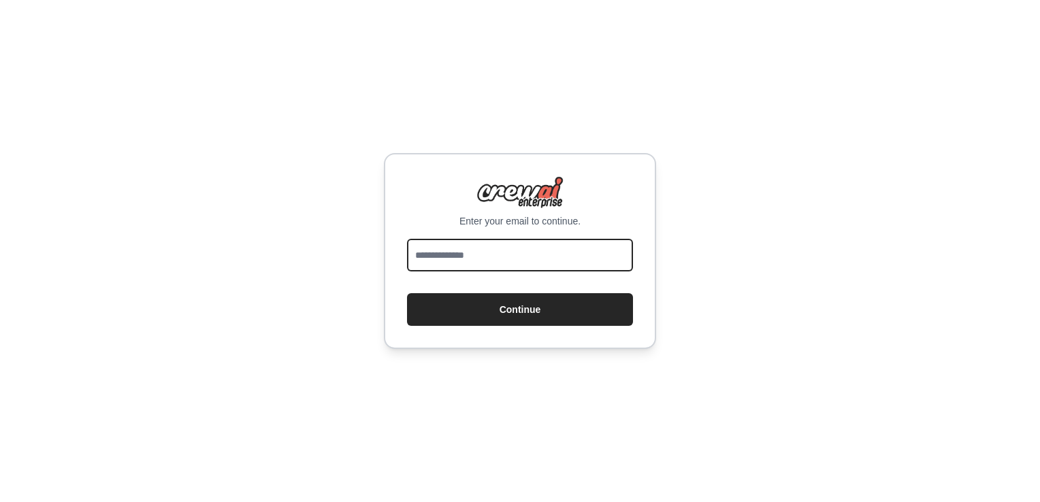
click at [517, 255] on input "email" at bounding box center [520, 255] width 226 height 33
type input "**********"
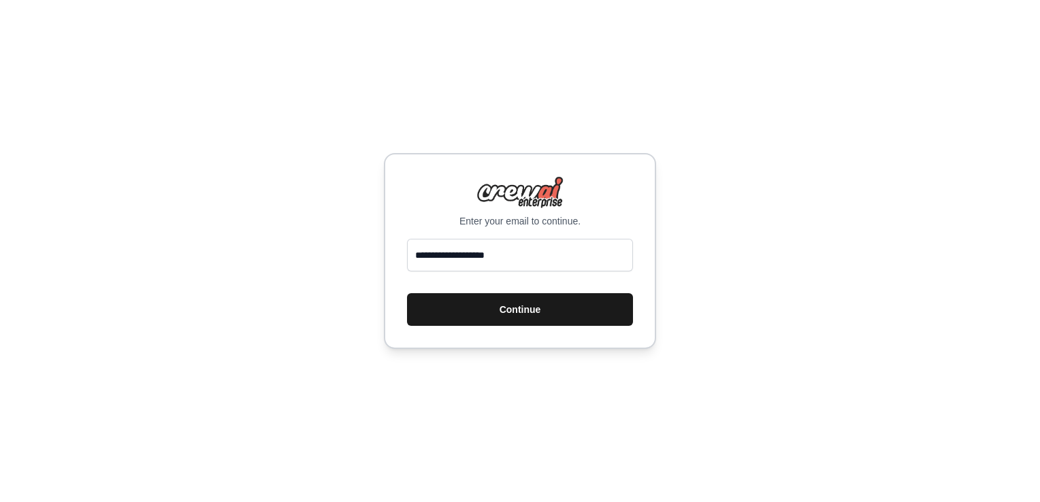
click at [480, 319] on button "Continue" at bounding box center [520, 309] width 226 height 33
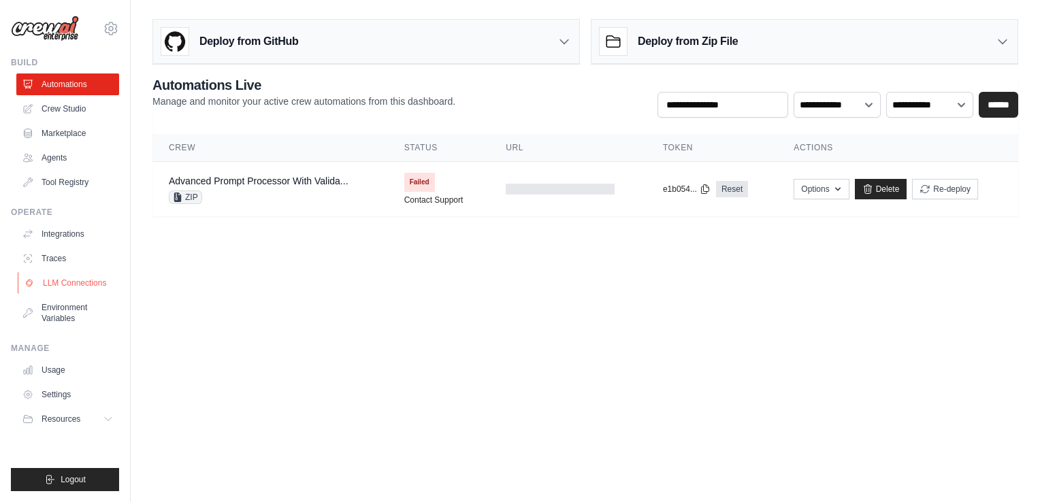
click at [63, 282] on link "LLM Connections" at bounding box center [69, 283] width 103 height 22
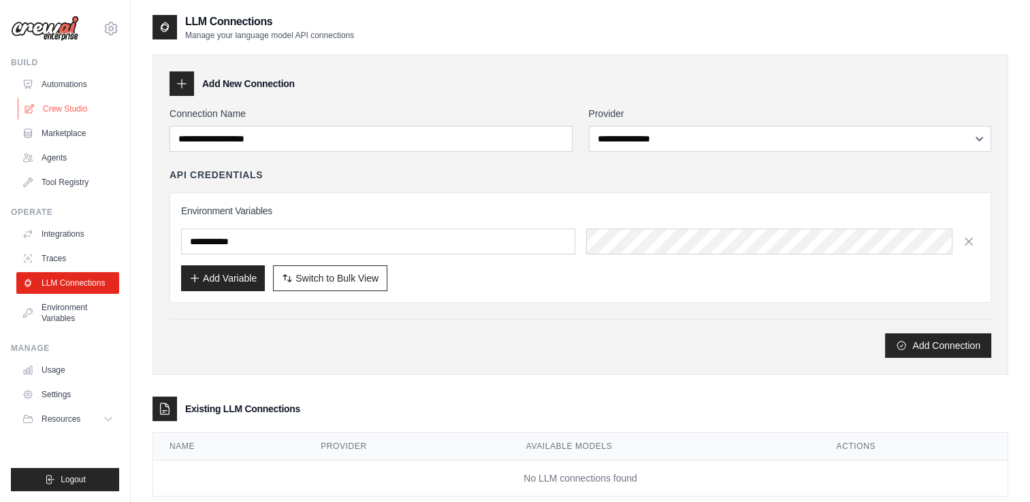
click at [68, 104] on link "Crew Studio" at bounding box center [69, 109] width 103 height 22
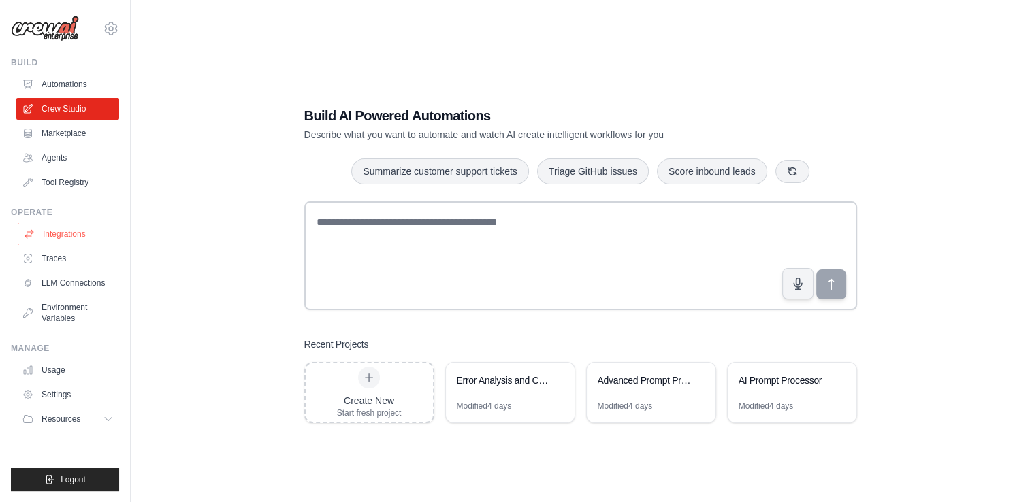
click at [63, 231] on link "Integrations" at bounding box center [69, 234] width 103 height 22
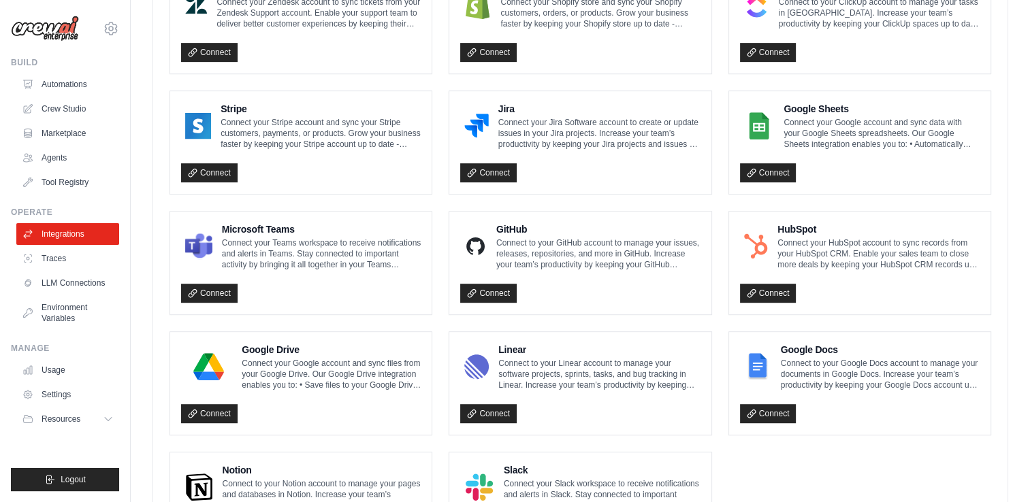
scroll to position [775, 0]
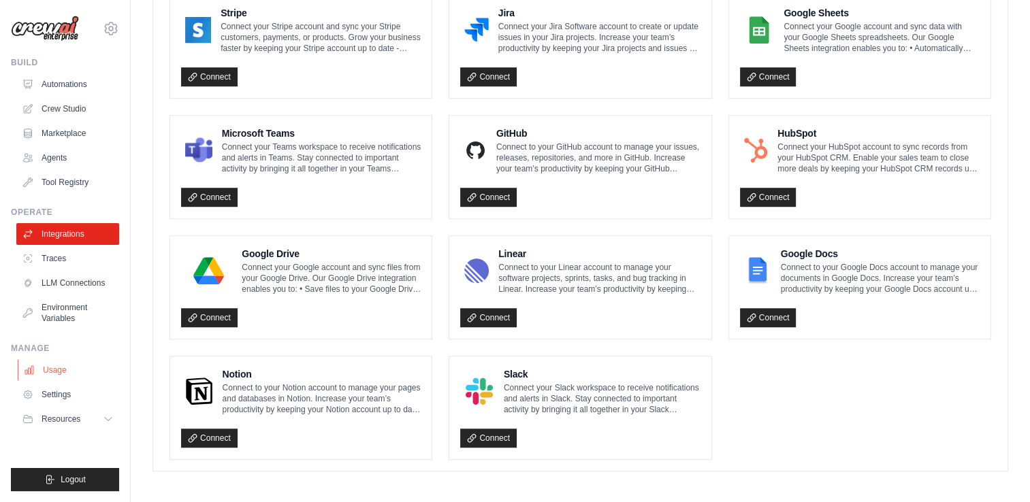
click at [65, 370] on link "Usage" at bounding box center [69, 370] width 103 height 22
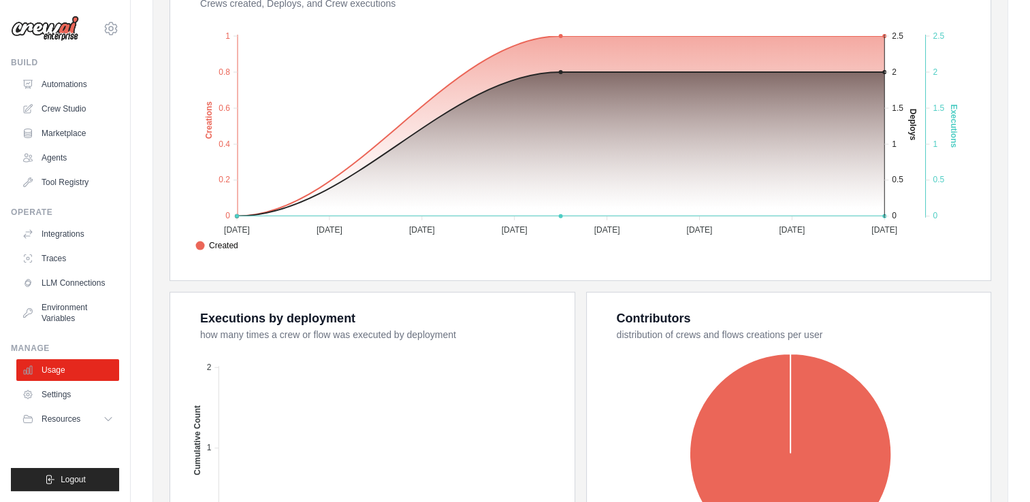
scroll to position [482, 0]
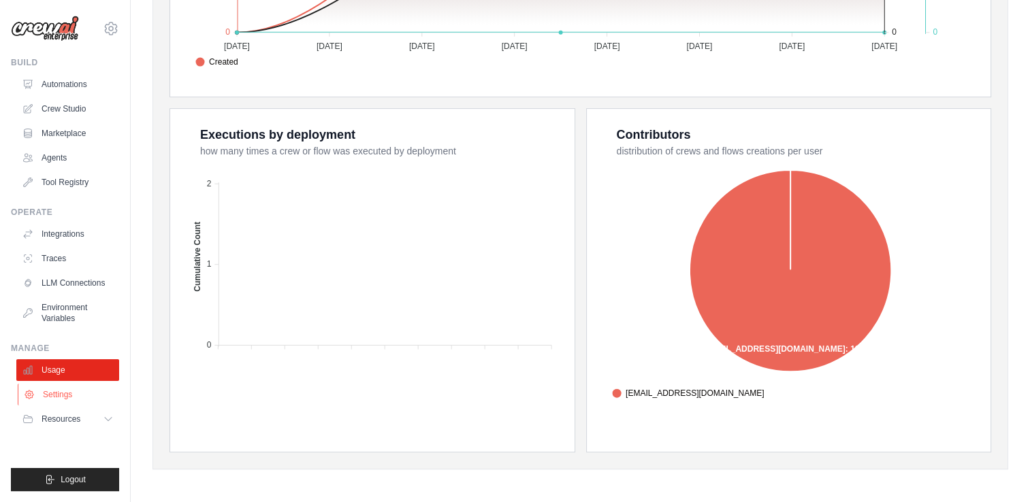
click at [69, 391] on link "Settings" at bounding box center [69, 395] width 103 height 22
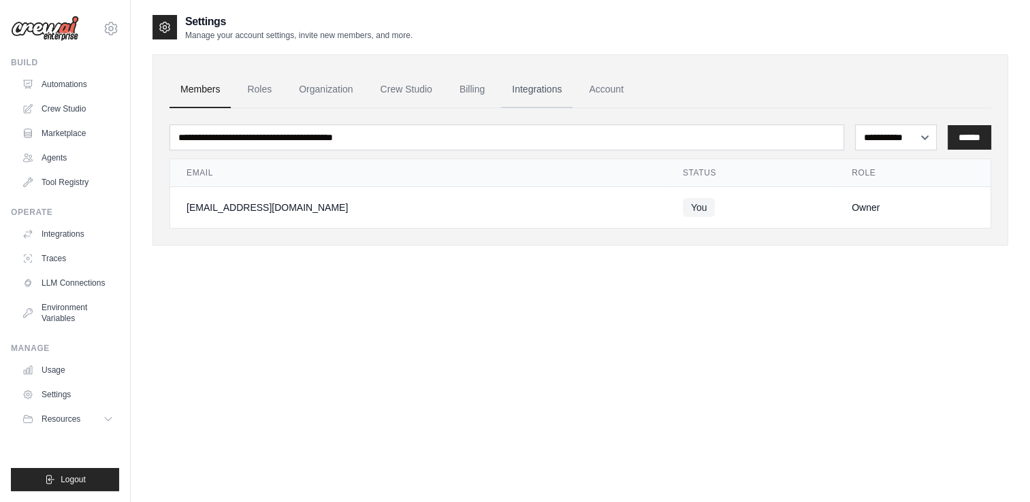
click at [525, 85] on link "Integrations" at bounding box center [536, 89] width 71 height 37
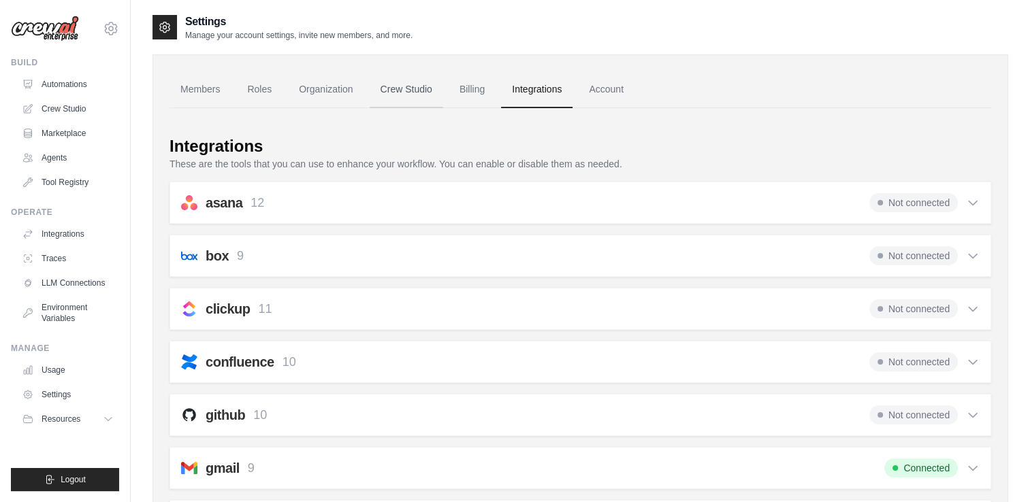
click at [430, 95] on link "Crew Studio" at bounding box center [407, 89] width 74 height 37
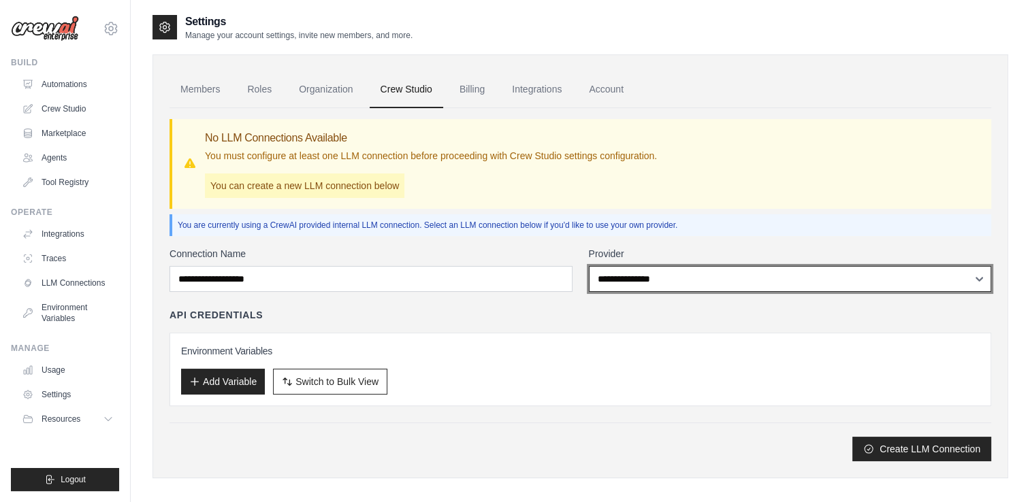
click at [632, 286] on select "**********" at bounding box center [790, 279] width 403 height 26
select select "******"
click at [589, 266] on select "**********" at bounding box center [790, 279] width 403 height 26
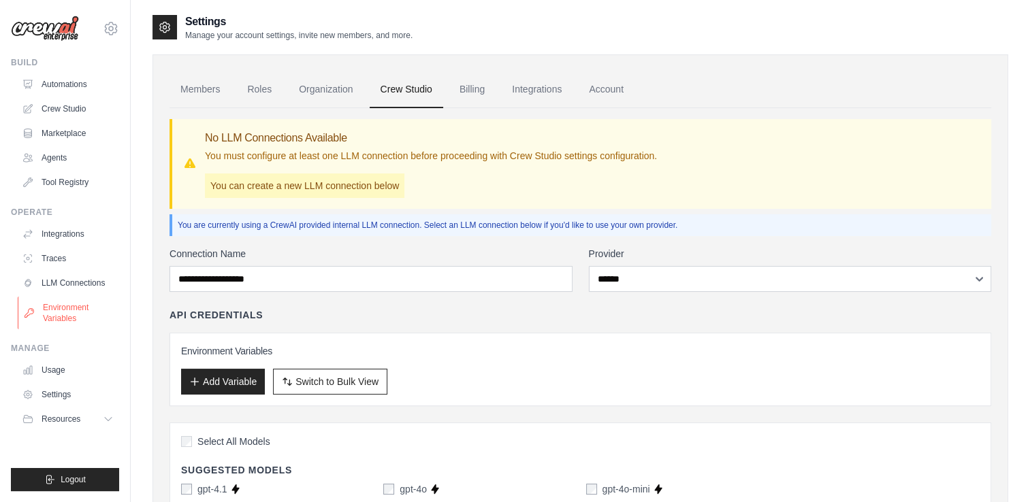
click at [60, 308] on link "Environment Variables" at bounding box center [69, 313] width 103 height 33
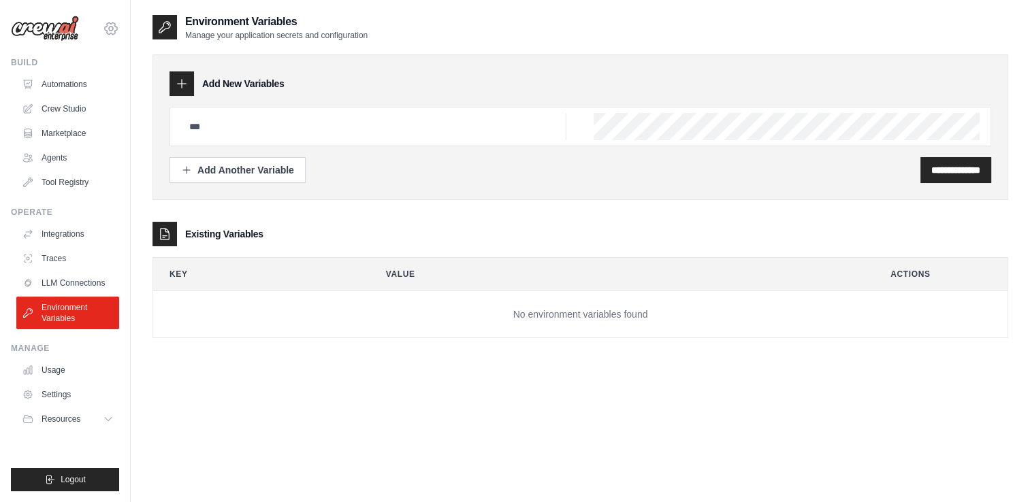
click at [109, 25] on icon at bounding box center [111, 28] width 16 height 16
click at [78, 88] on link "Settings" at bounding box center [111, 92] width 120 height 25
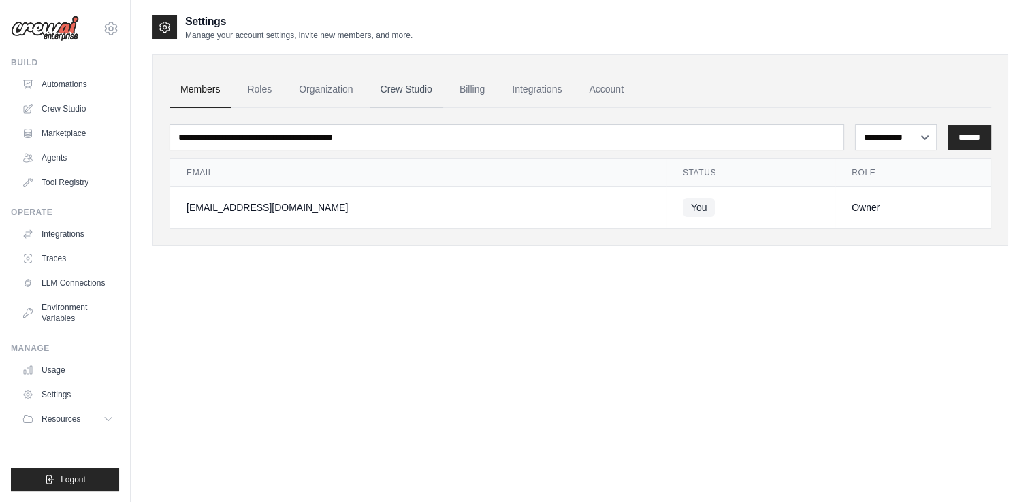
click at [400, 86] on link "Crew Studio" at bounding box center [407, 89] width 74 height 37
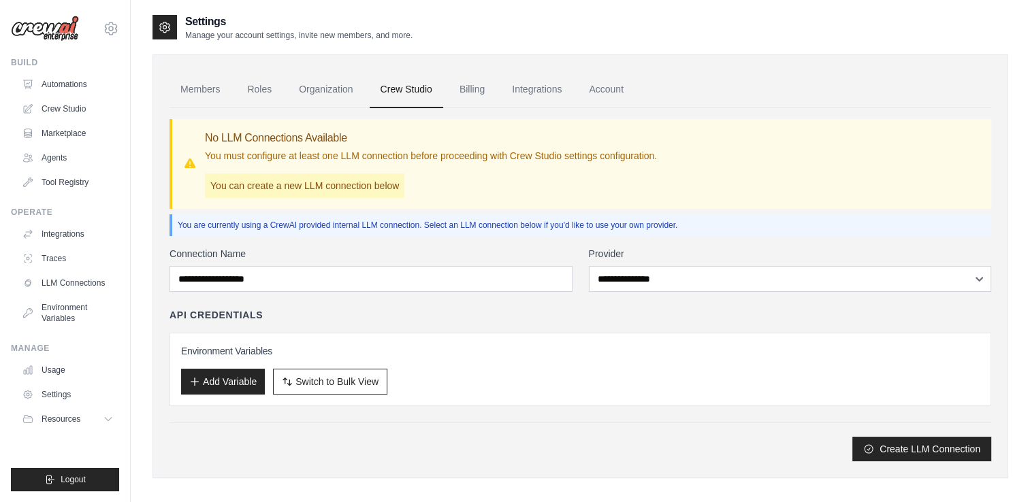
click at [332, 89] on link "Organization" at bounding box center [326, 89] width 76 height 37
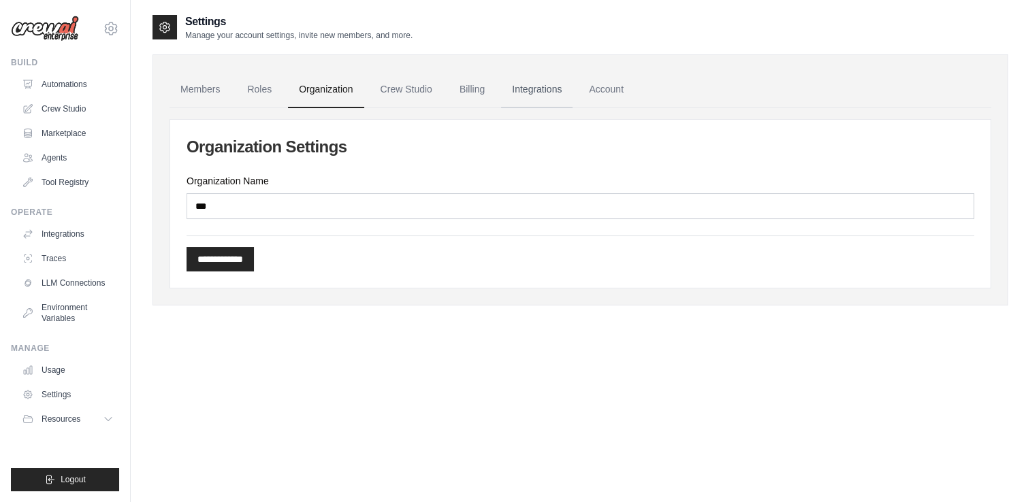
click at [527, 96] on link "Integrations" at bounding box center [536, 89] width 71 height 37
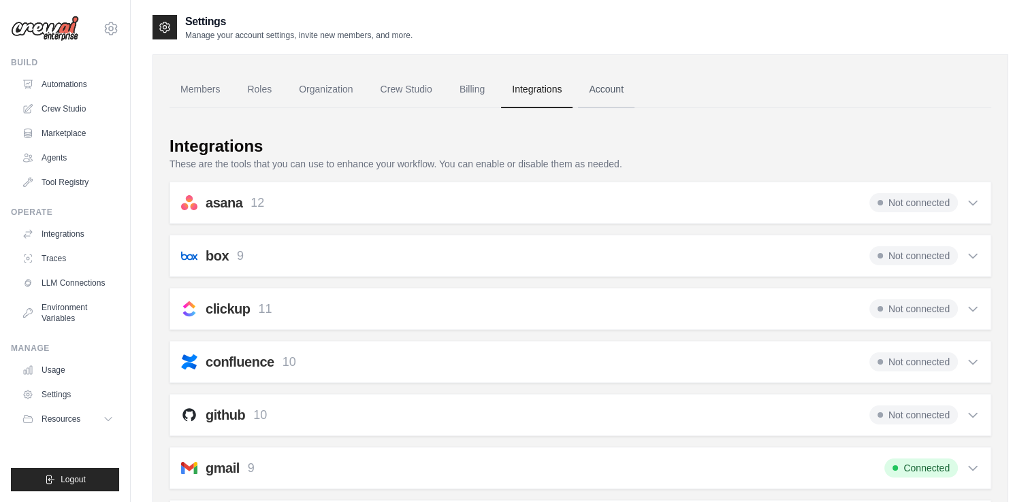
click at [610, 88] on link "Account" at bounding box center [606, 89] width 56 height 37
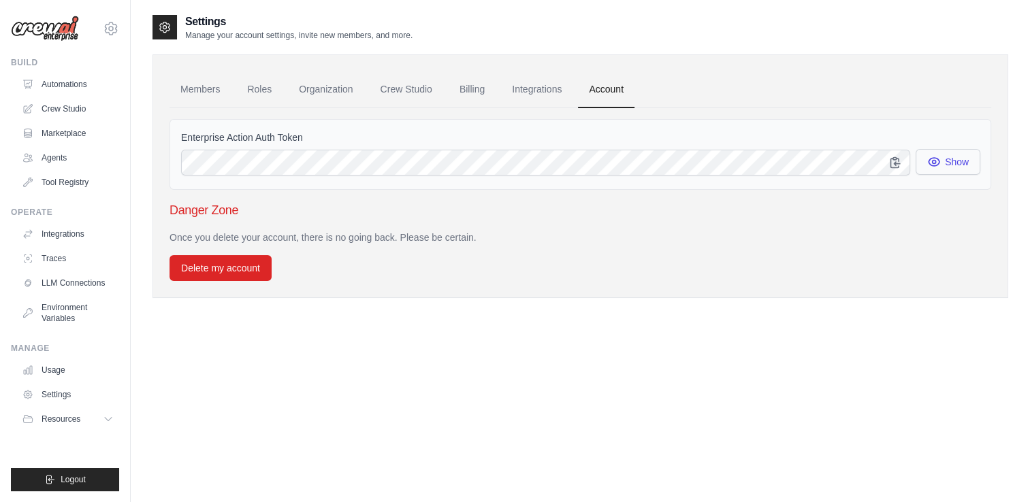
click at [928, 167] on icon "button" at bounding box center [934, 162] width 14 height 14
click at [893, 165] on icon "button" at bounding box center [894, 162] width 9 height 10
click at [37, 25] on img at bounding box center [45, 29] width 68 height 26
click at [49, 112] on link "Crew Studio" at bounding box center [69, 109] width 103 height 22
